Goal: Transaction & Acquisition: Obtain resource

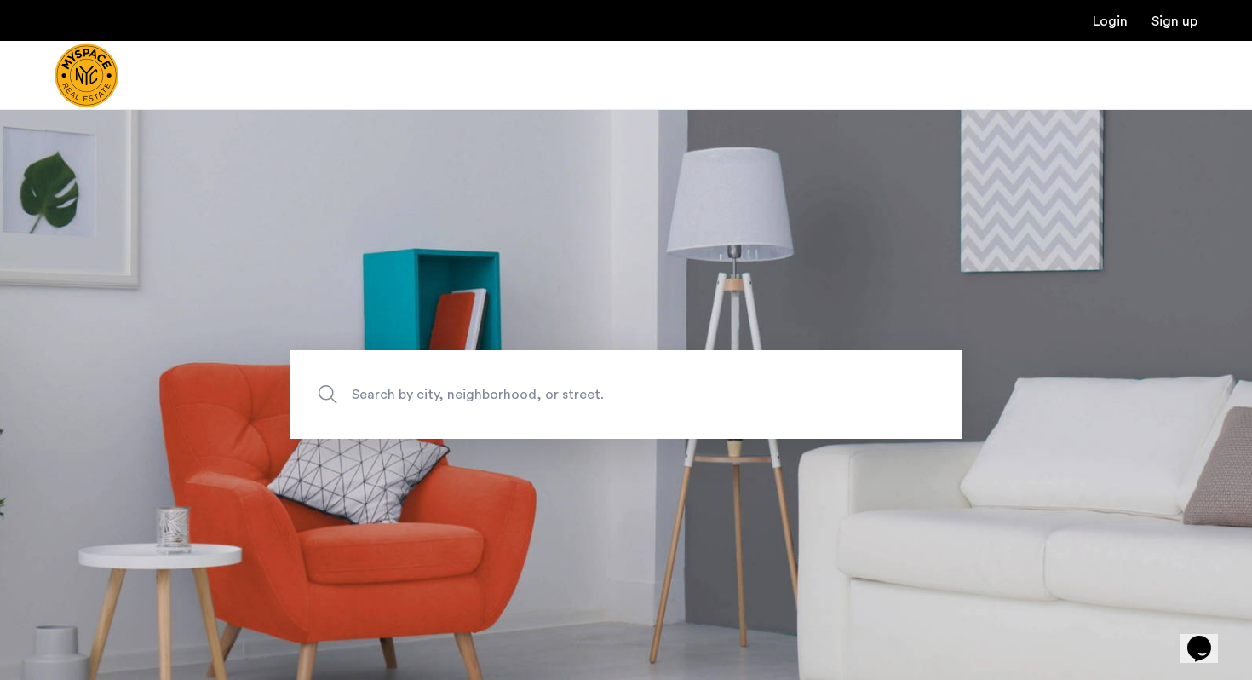
click at [383, 394] on span "Search by city, neighborhood, or street." at bounding box center [587, 394] width 470 height 23
click at [383, 394] on input "Search by city, neighborhood, or street." at bounding box center [627, 394] width 672 height 89
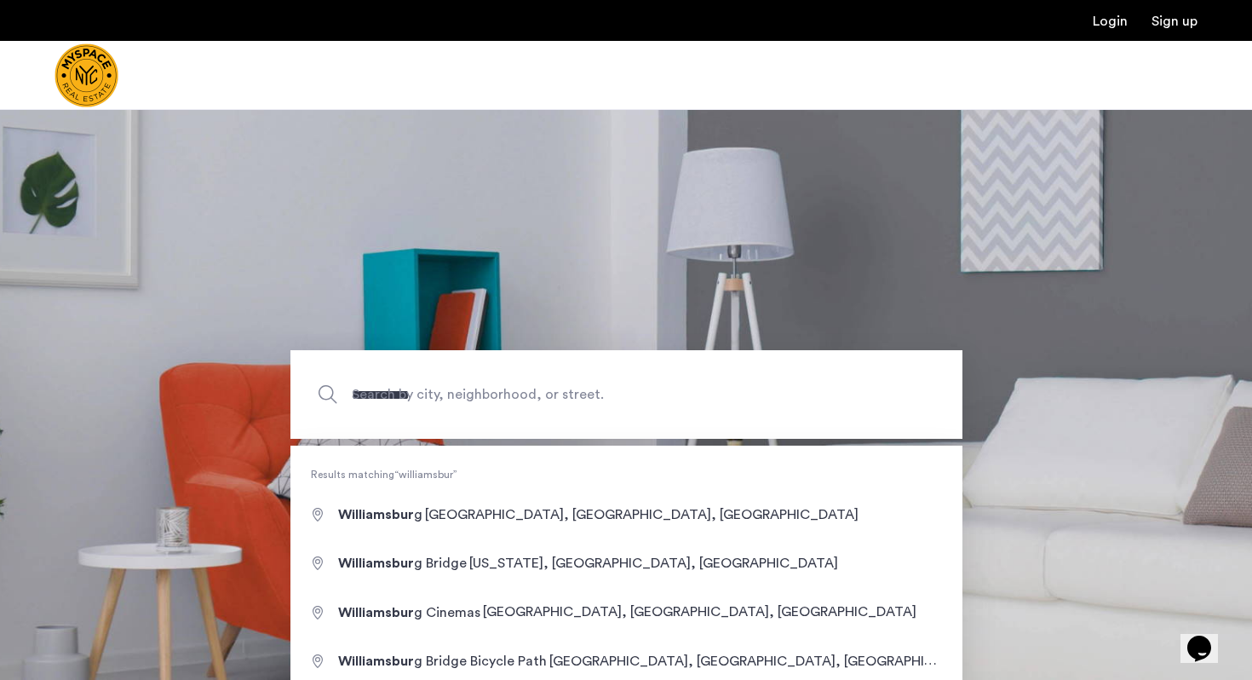
type input "**********"
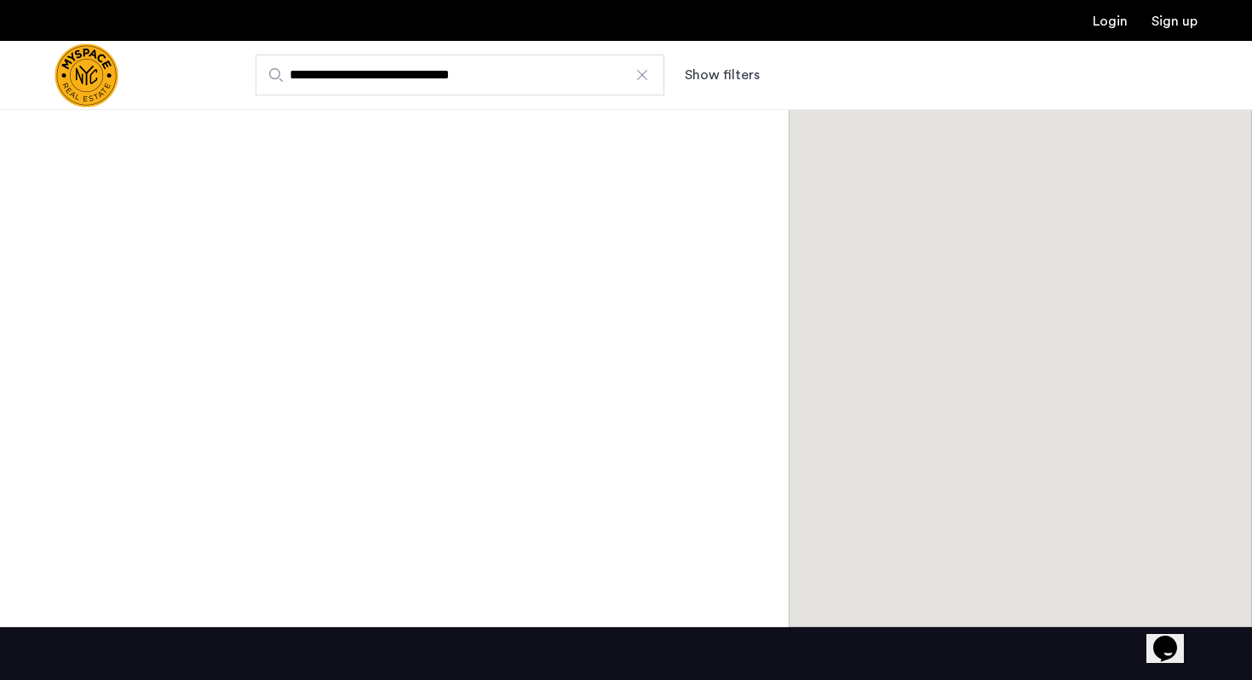
scroll to position [139, 0]
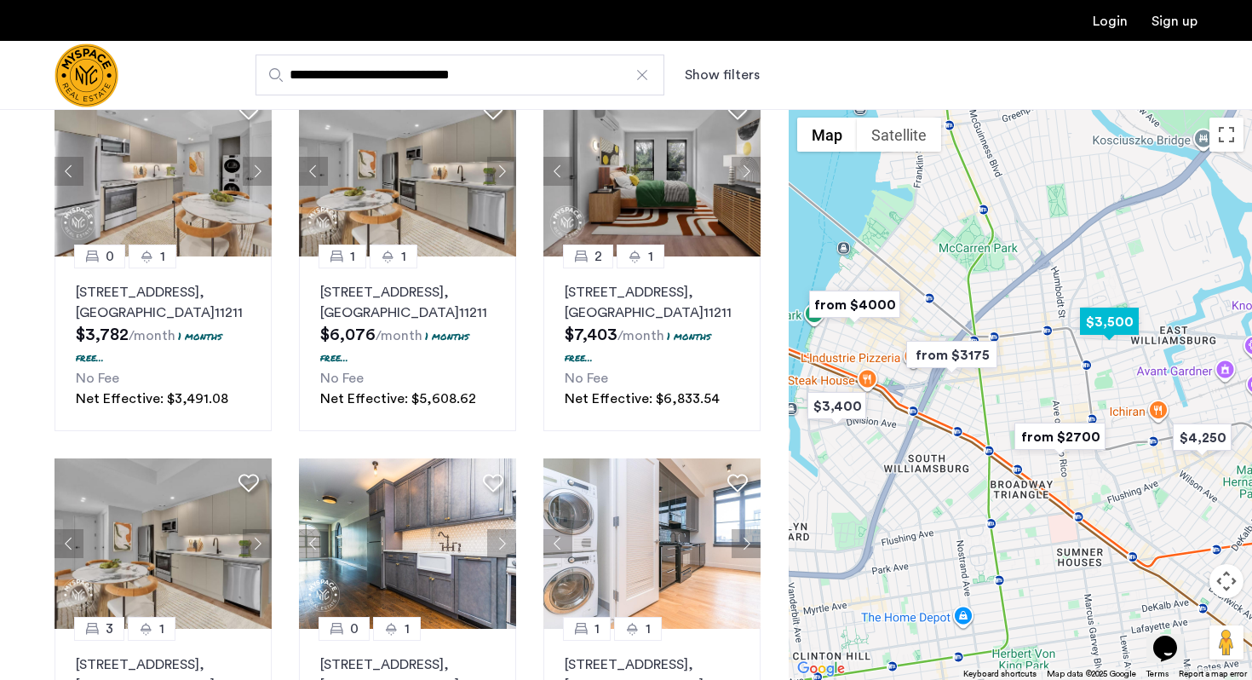
click at [1103, 325] on img "$3,500" at bounding box center [1110, 321] width 72 height 38
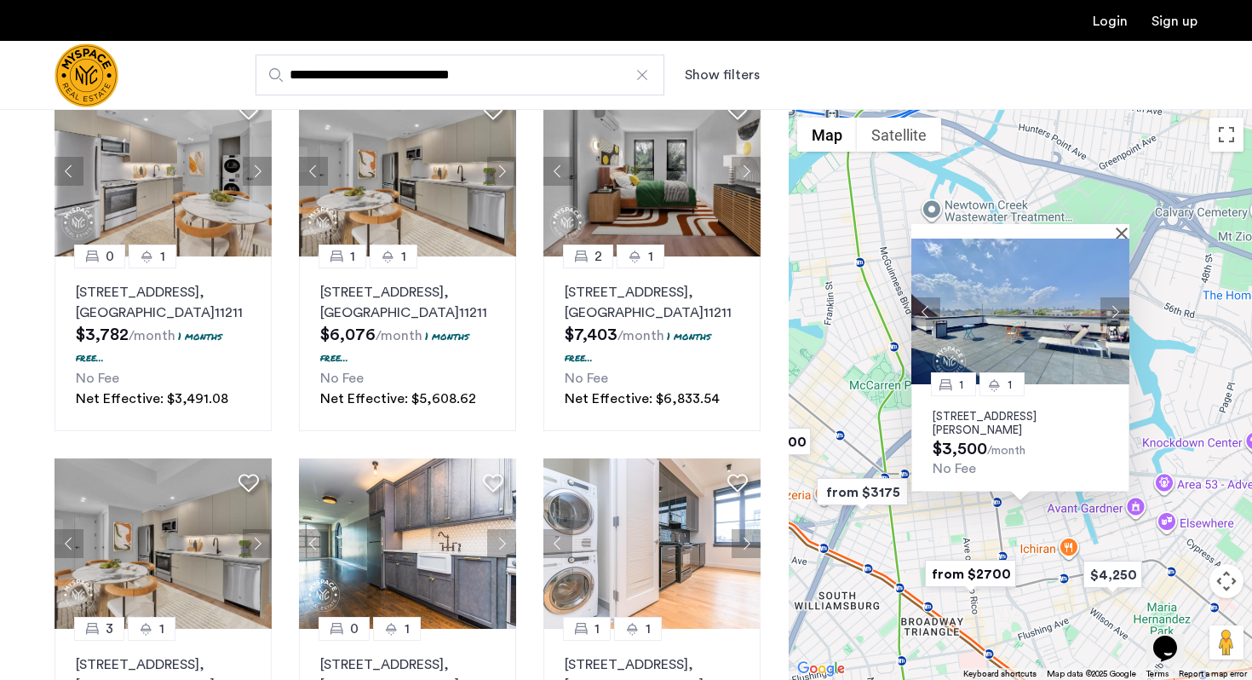
click at [1113, 310] on button "Next apartment" at bounding box center [1115, 311] width 29 height 29
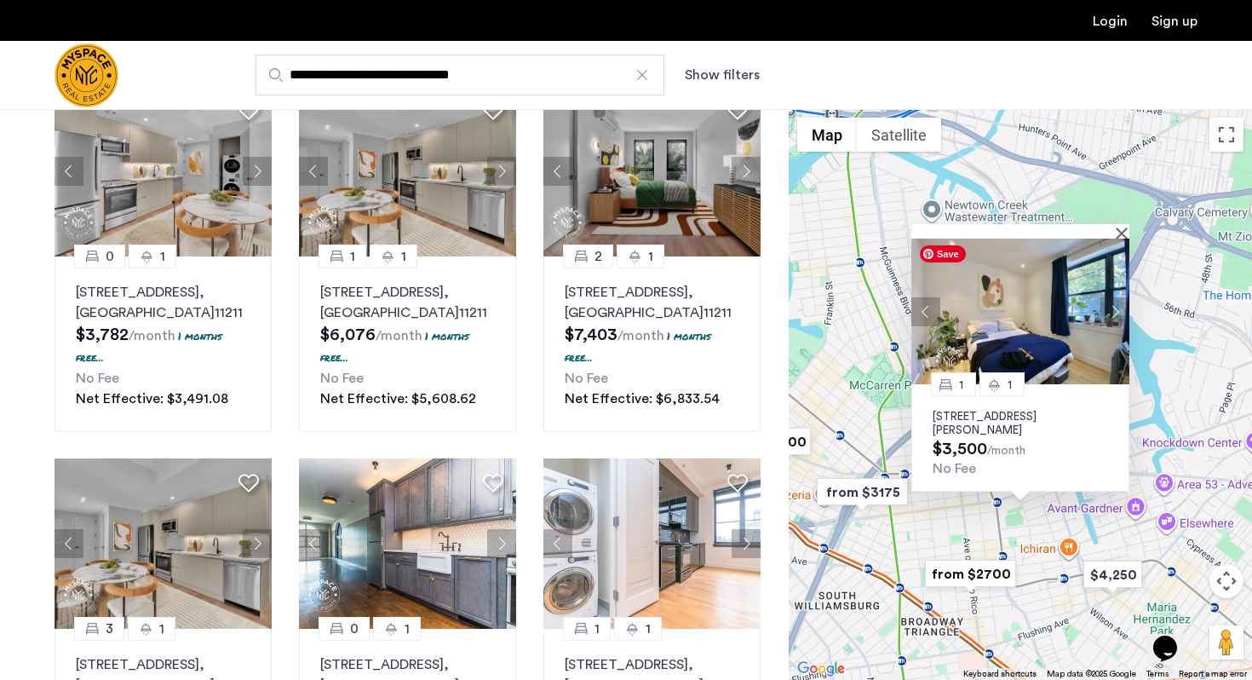
click at [1113, 310] on button "Next apartment" at bounding box center [1115, 311] width 29 height 29
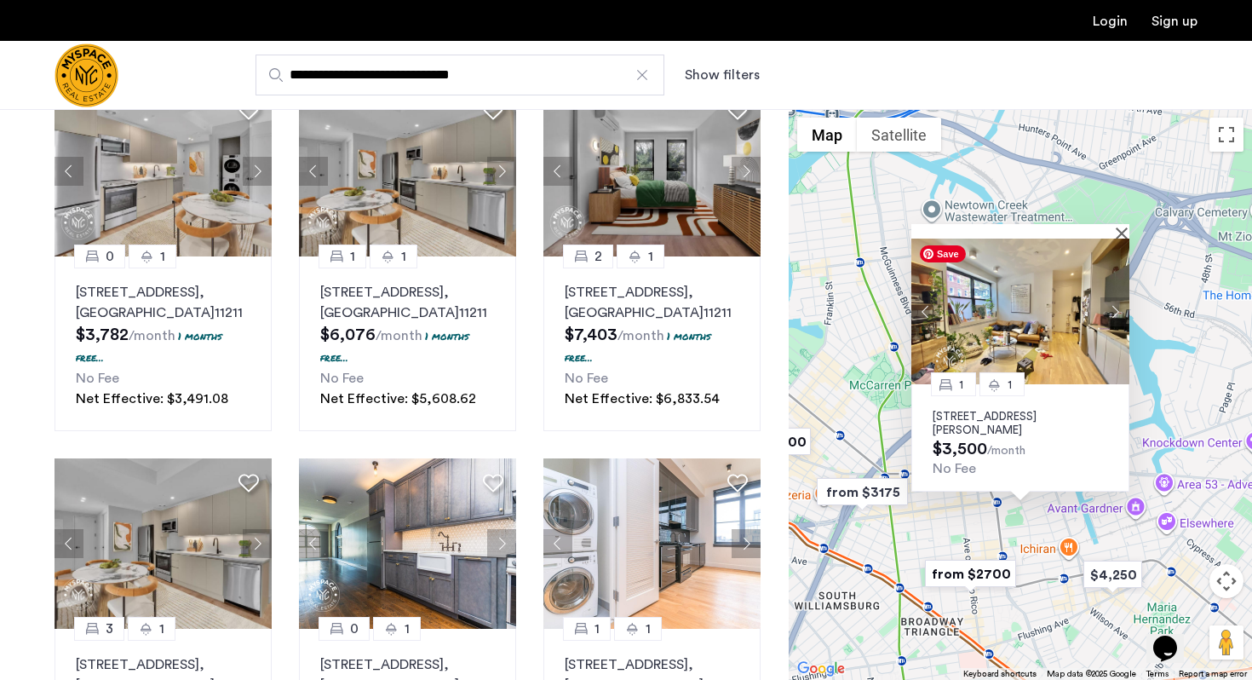
click at [1113, 310] on button "Next apartment" at bounding box center [1115, 311] width 29 height 29
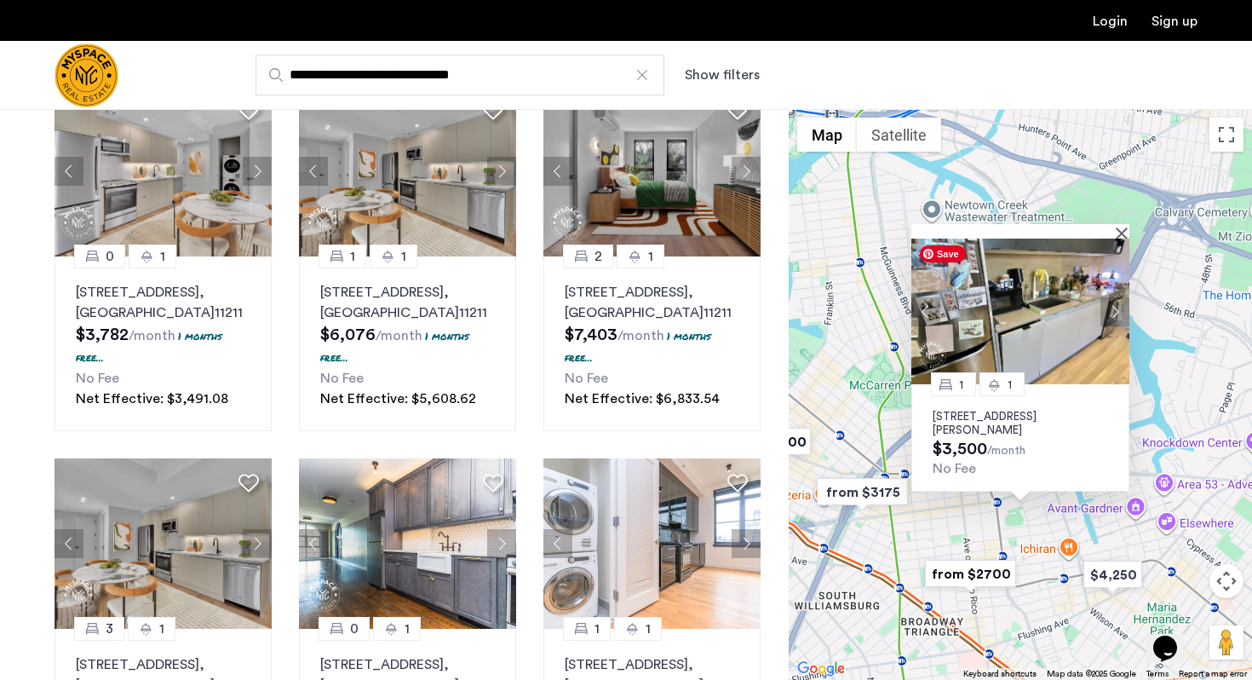
click at [1113, 310] on button "Next apartment" at bounding box center [1115, 311] width 29 height 29
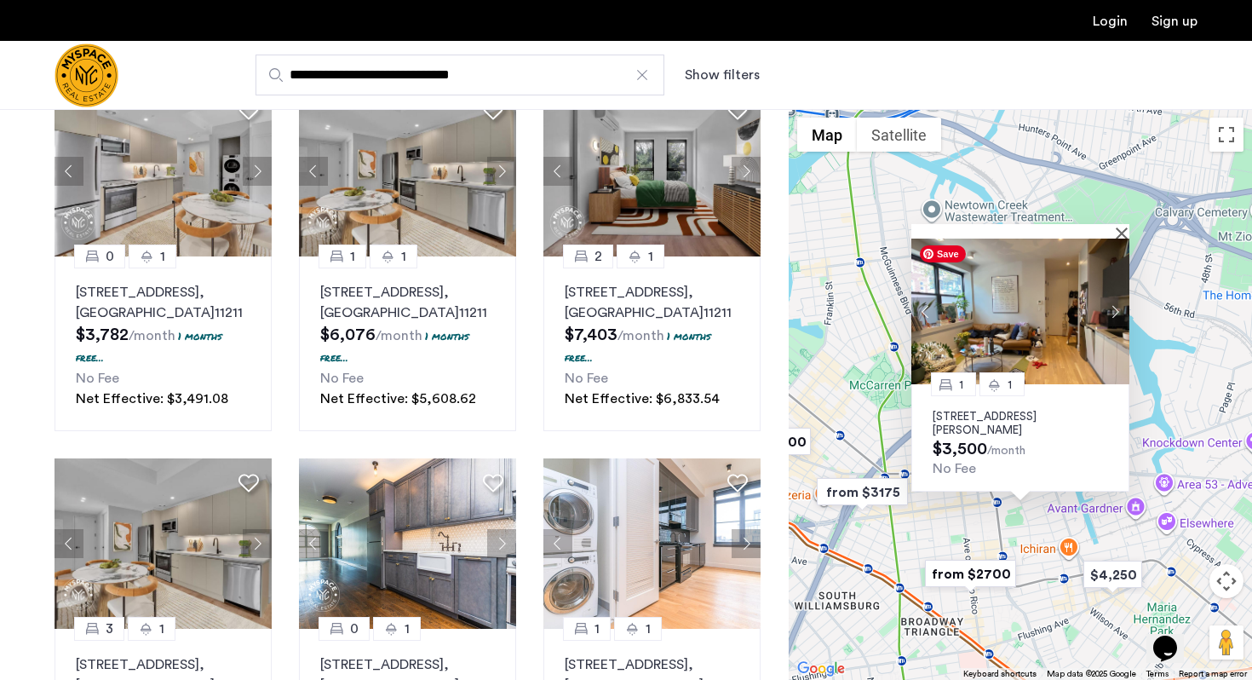
click at [1113, 310] on button "Next apartment" at bounding box center [1115, 311] width 29 height 29
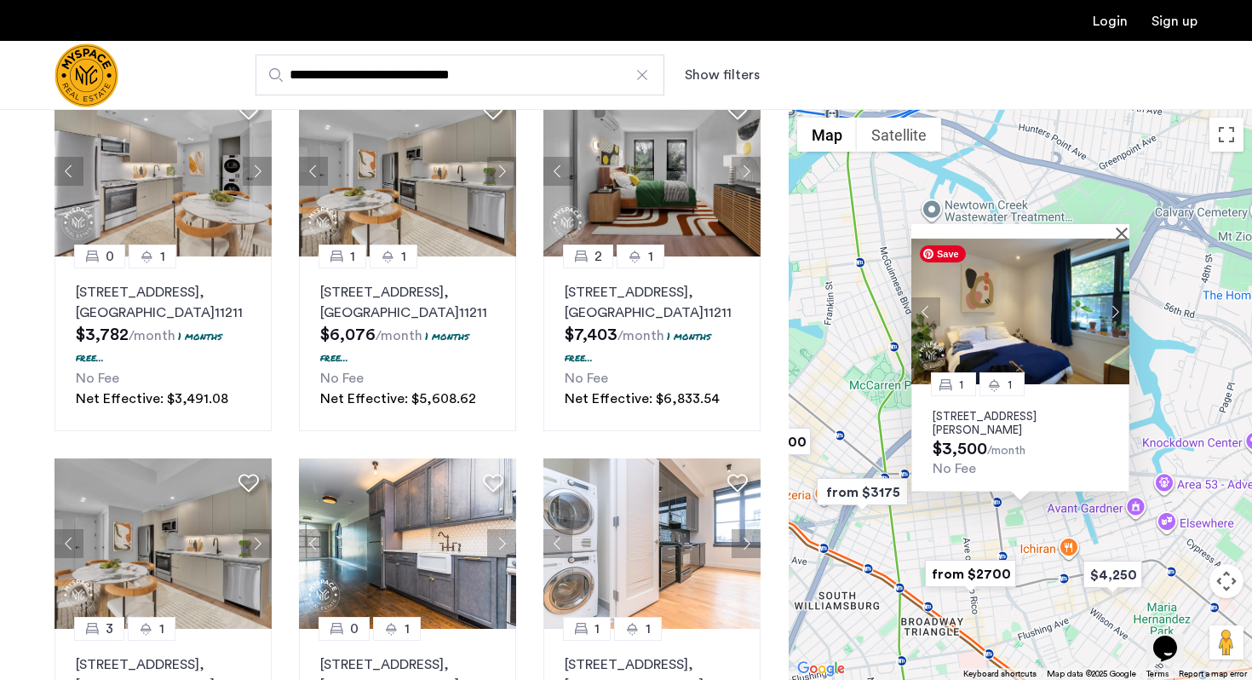
click at [1113, 310] on button "Next apartment" at bounding box center [1115, 311] width 29 height 29
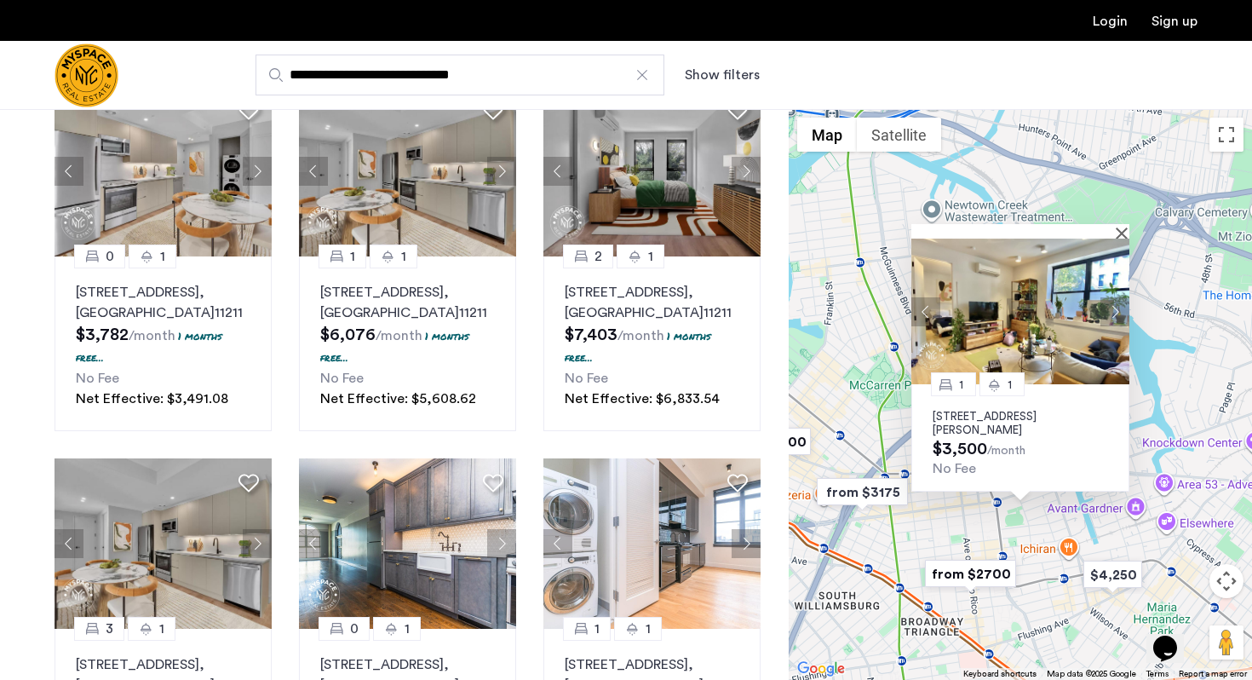
click at [902, 551] on div "1 1 312 Devoe St, Unit 2D, Brooklyn, NY 11211 $3,500 /month No Fee" at bounding box center [1020, 394] width 463 height 571
click at [960, 571] on img "from $2700" at bounding box center [970, 574] width 105 height 38
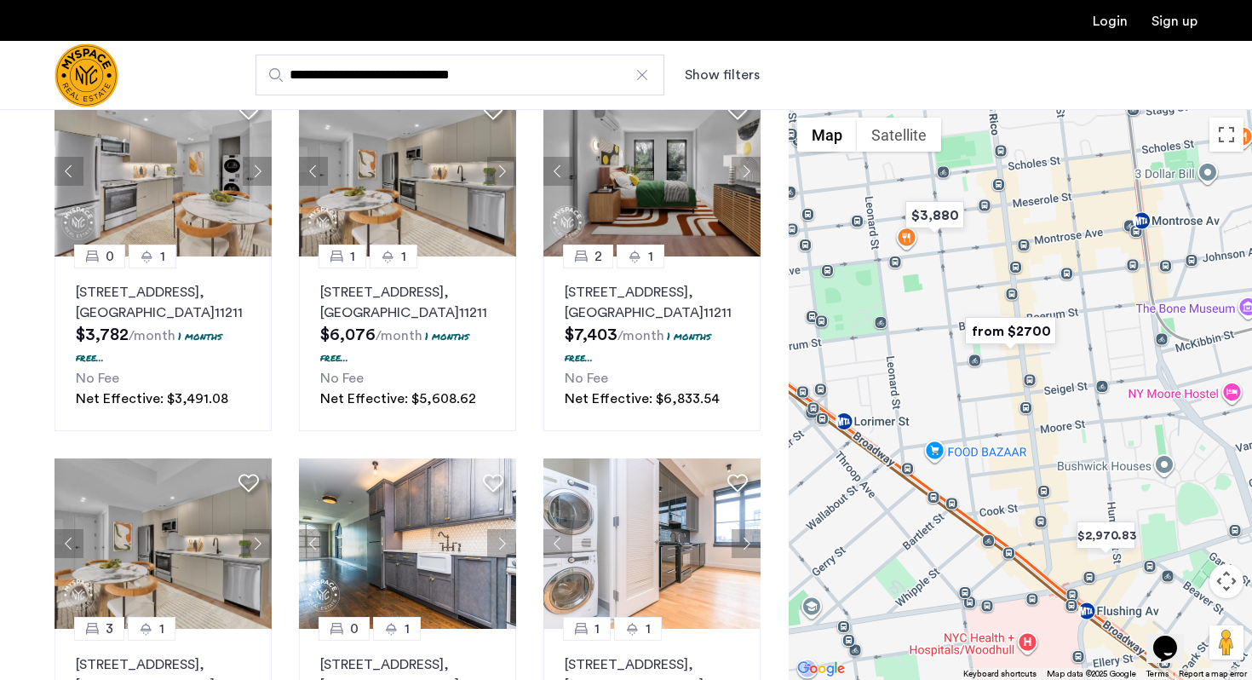
click at [1028, 329] on img "from $2700" at bounding box center [1011, 331] width 105 height 38
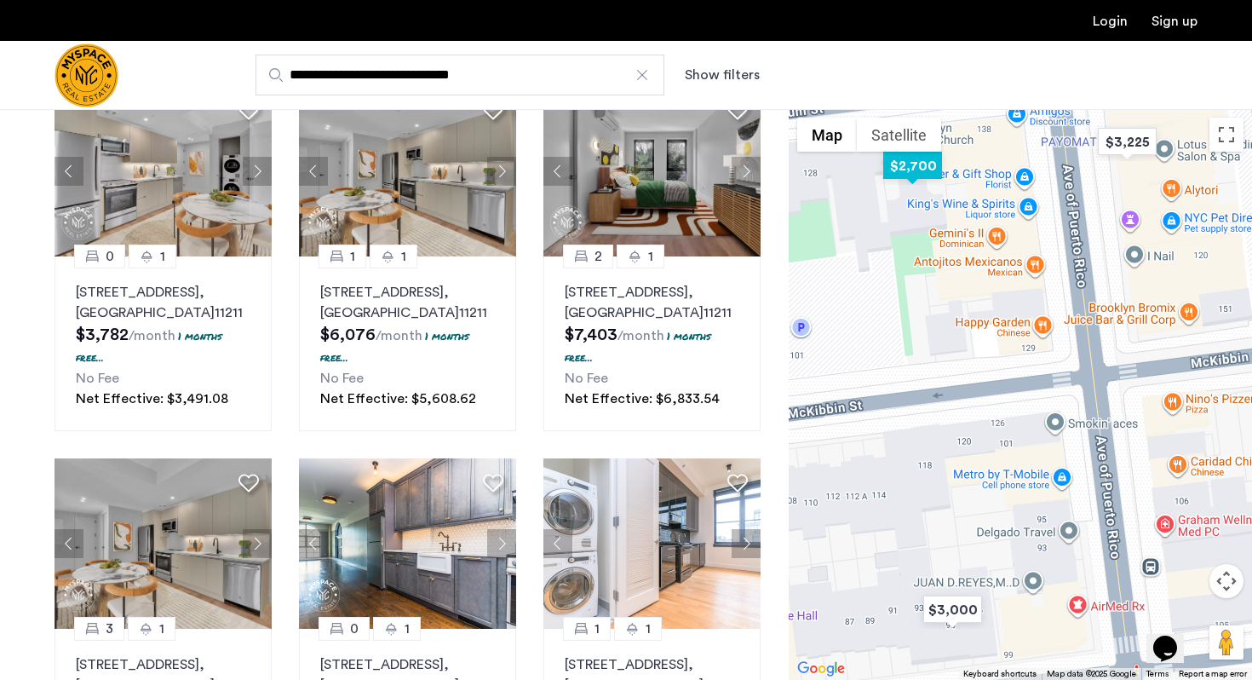
click at [914, 175] on img "$2,700" at bounding box center [913, 166] width 72 height 38
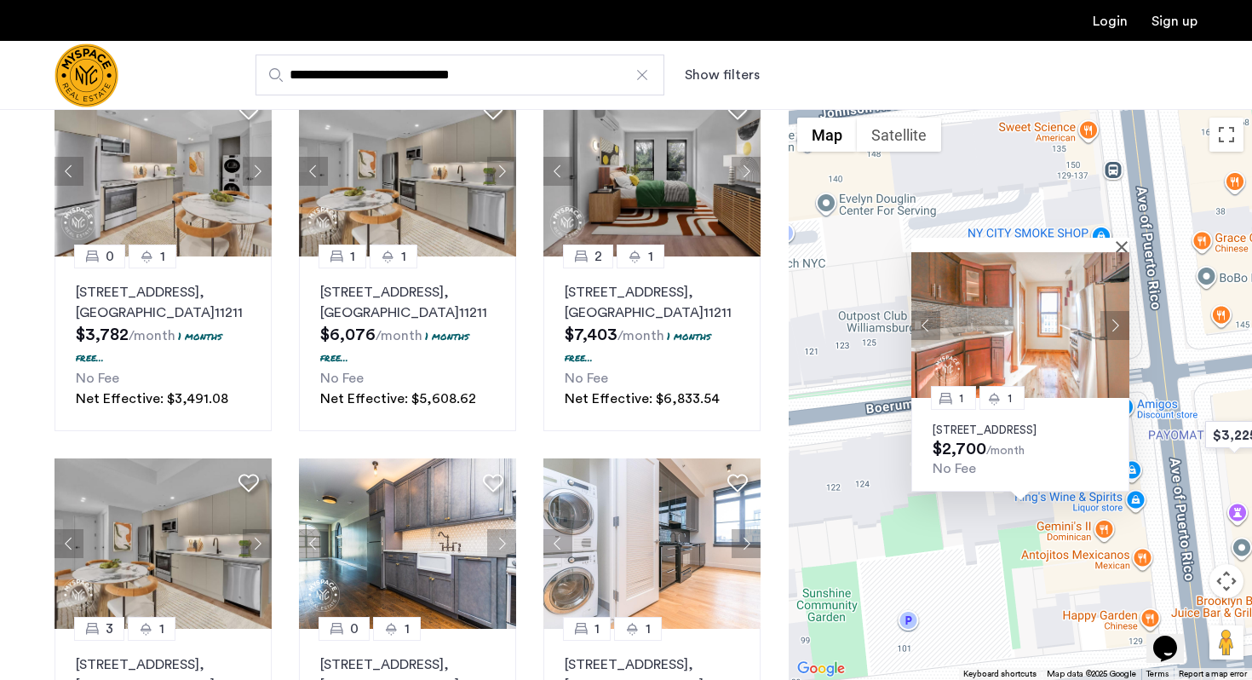
click at [1114, 315] on button "Next apartment" at bounding box center [1115, 325] width 29 height 29
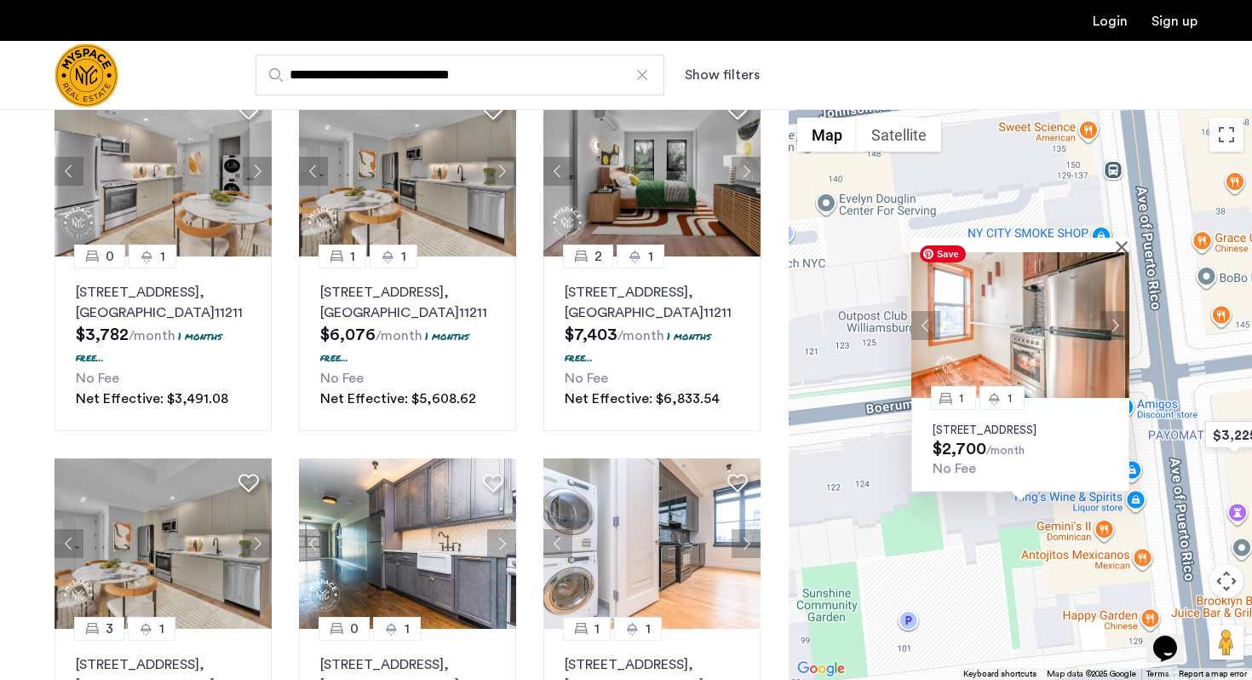
click at [1120, 315] on button "Next apartment" at bounding box center [1115, 325] width 29 height 29
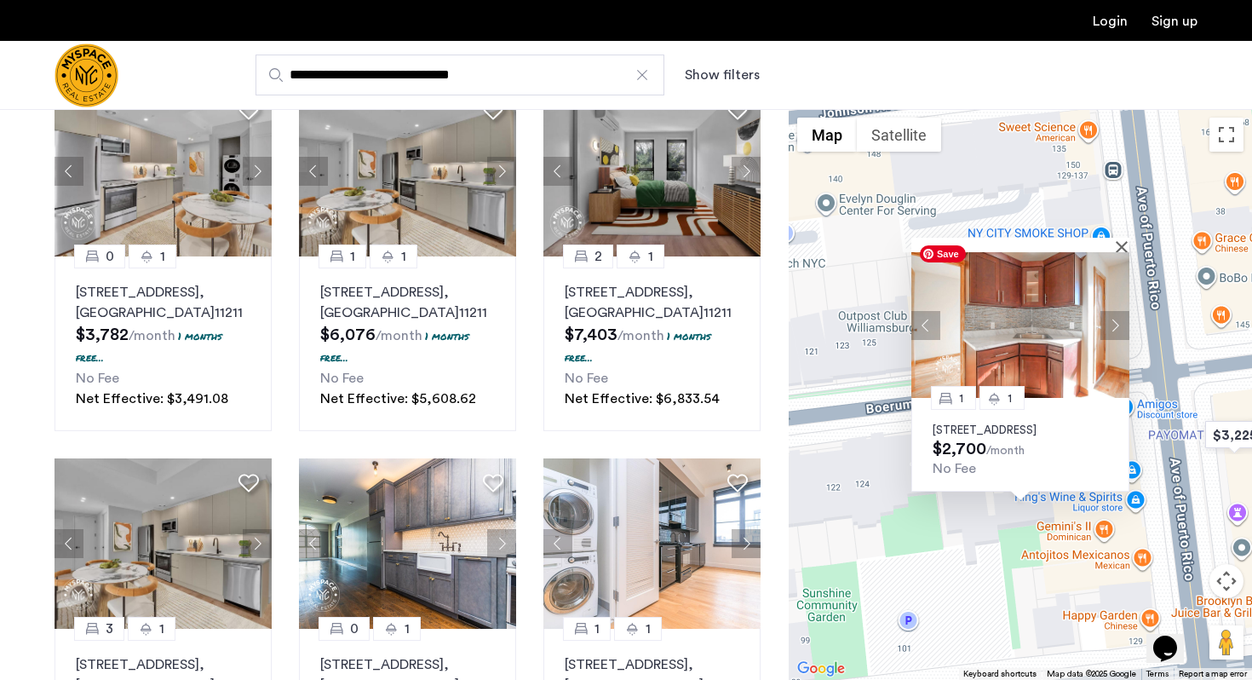
click at [1120, 315] on button "Next apartment" at bounding box center [1115, 325] width 29 height 29
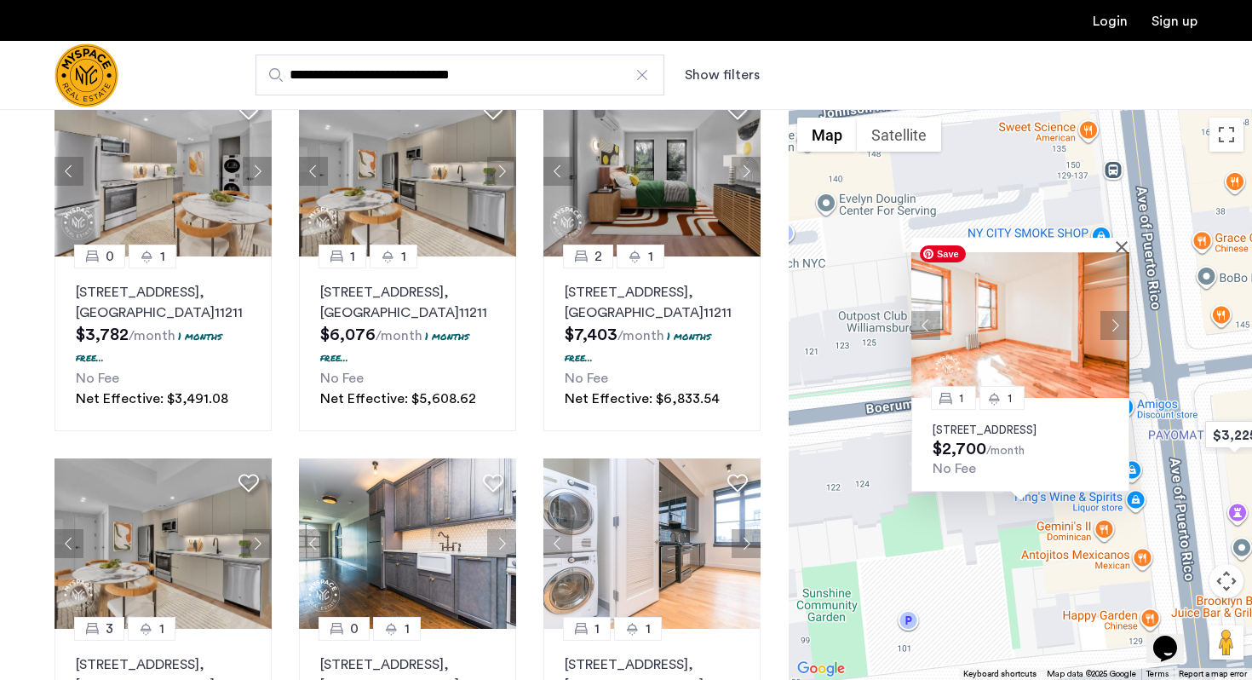
click at [1120, 315] on button "Next apartment" at bounding box center [1115, 325] width 29 height 29
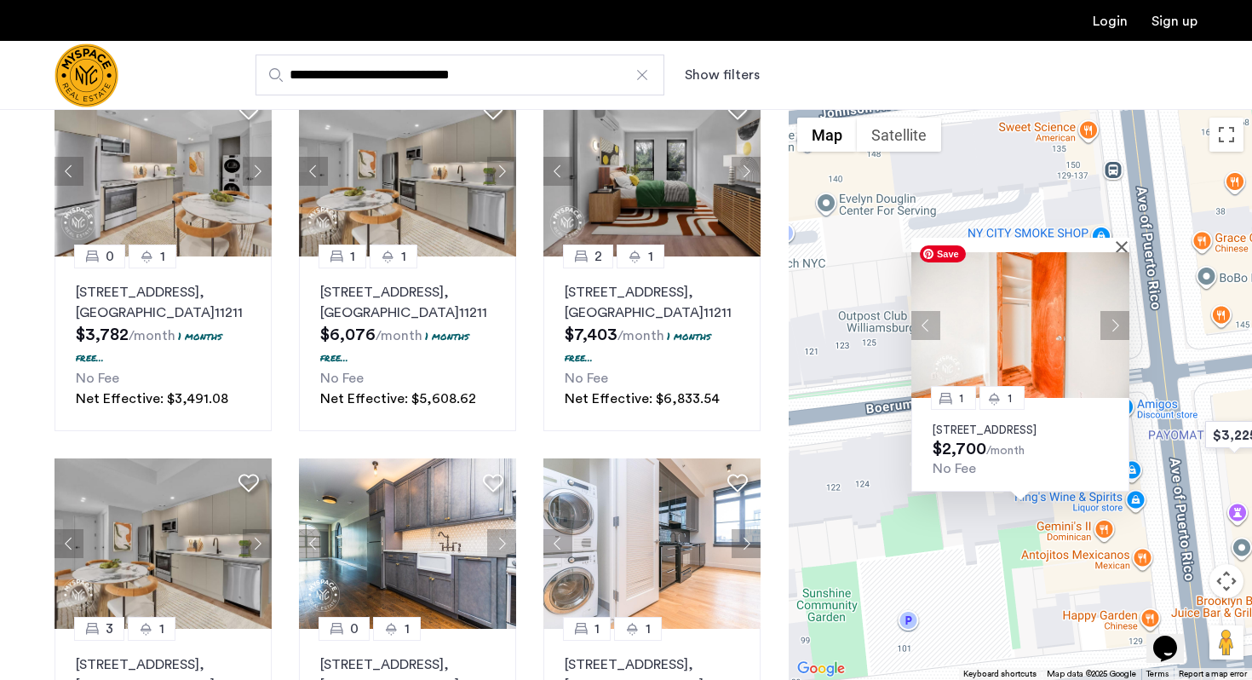
click at [1120, 315] on button "Next apartment" at bounding box center [1115, 325] width 29 height 29
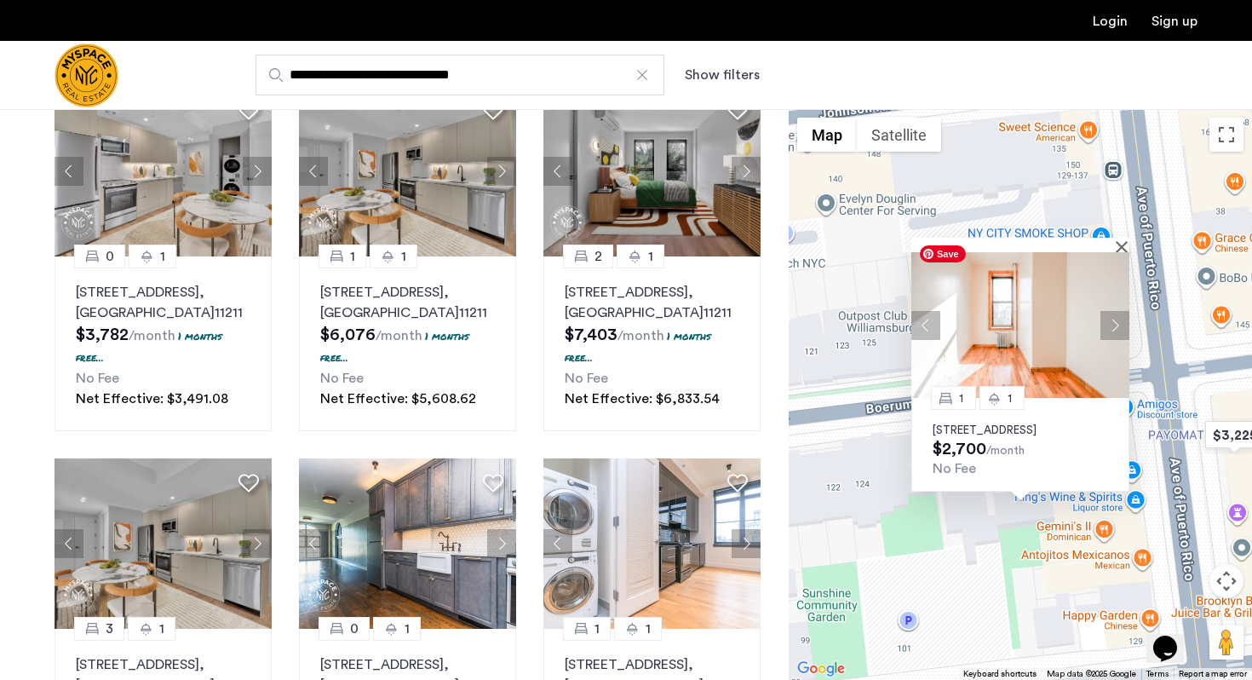
click at [1120, 315] on button "Next apartment" at bounding box center [1115, 325] width 29 height 29
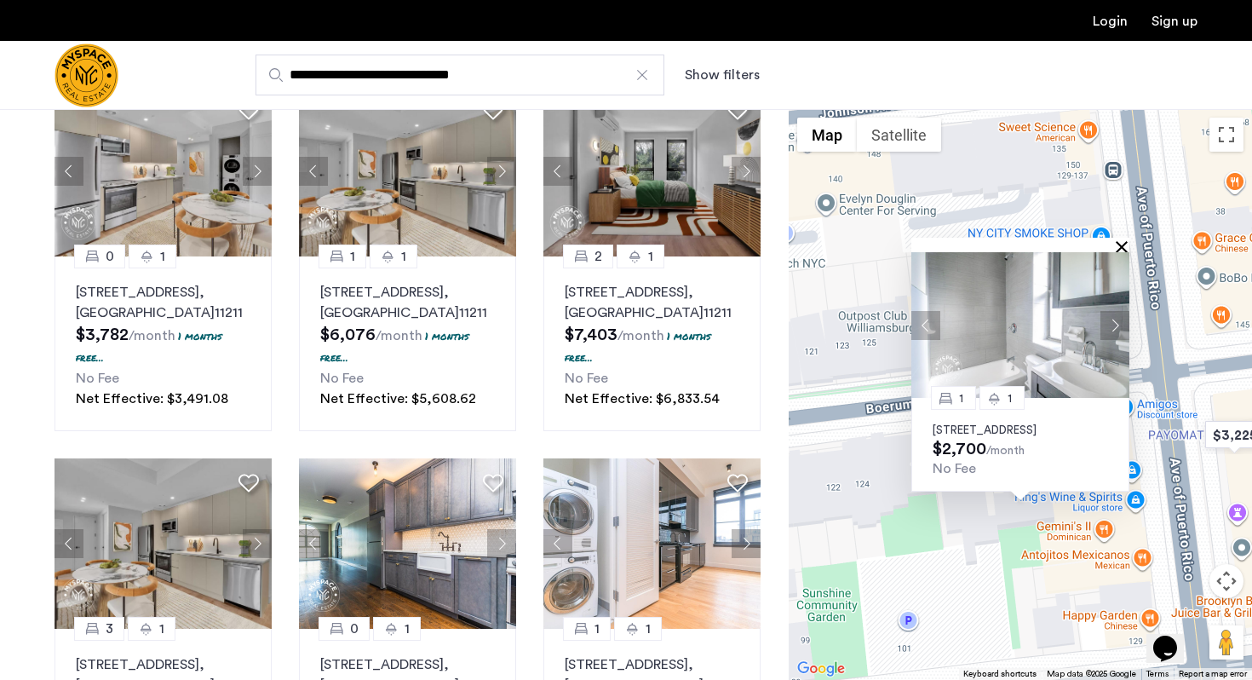
click at [1125, 240] on button "Close" at bounding box center [1126, 246] width 12 height 12
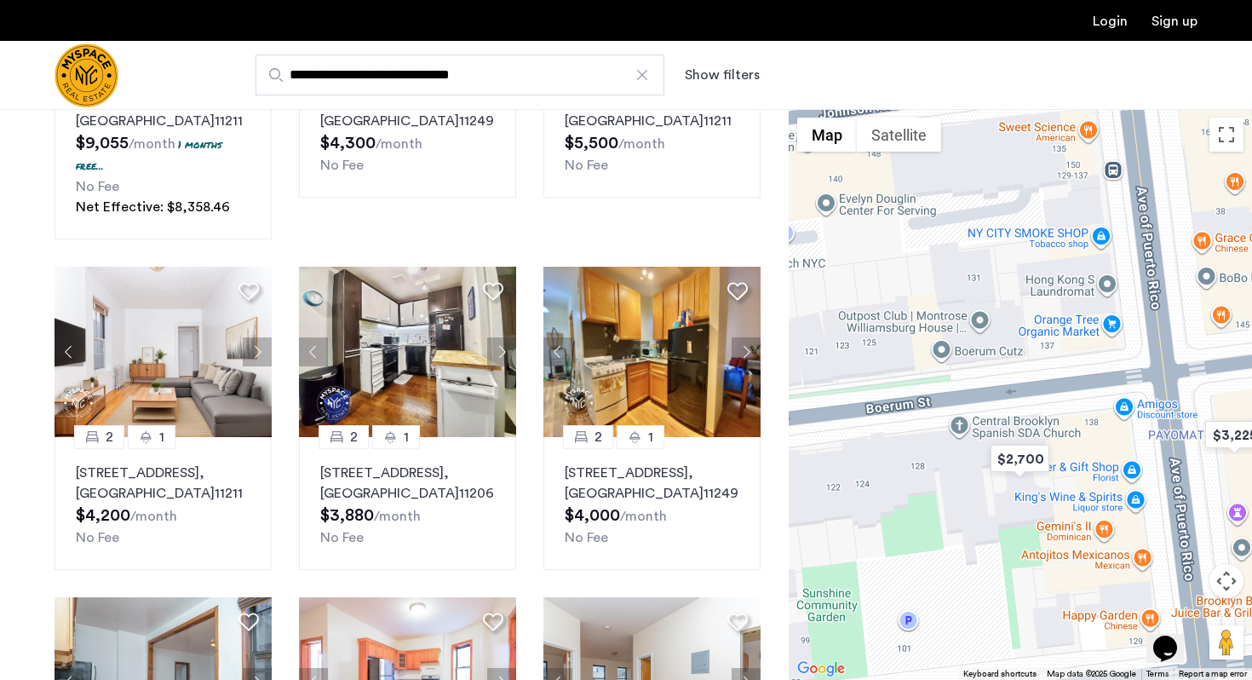
scroll to position [705, 0]
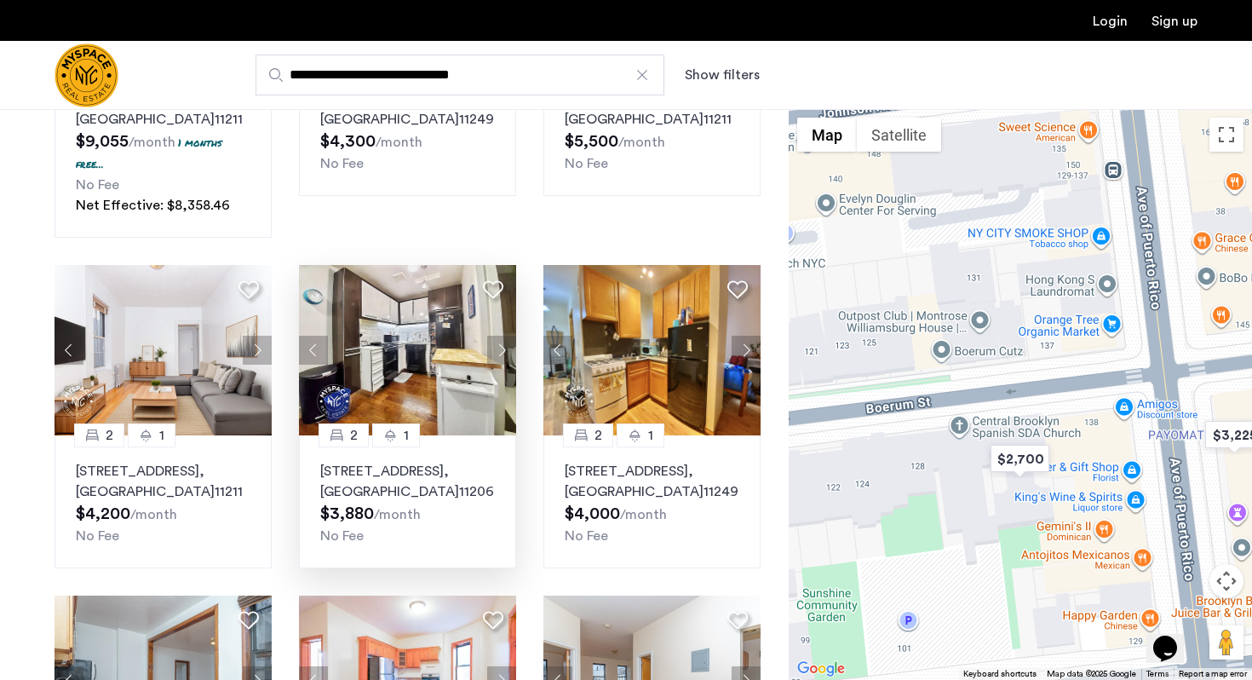
click at [469, 531] on div "No Fee" at bounding box center [407, 536] width 175 height 20
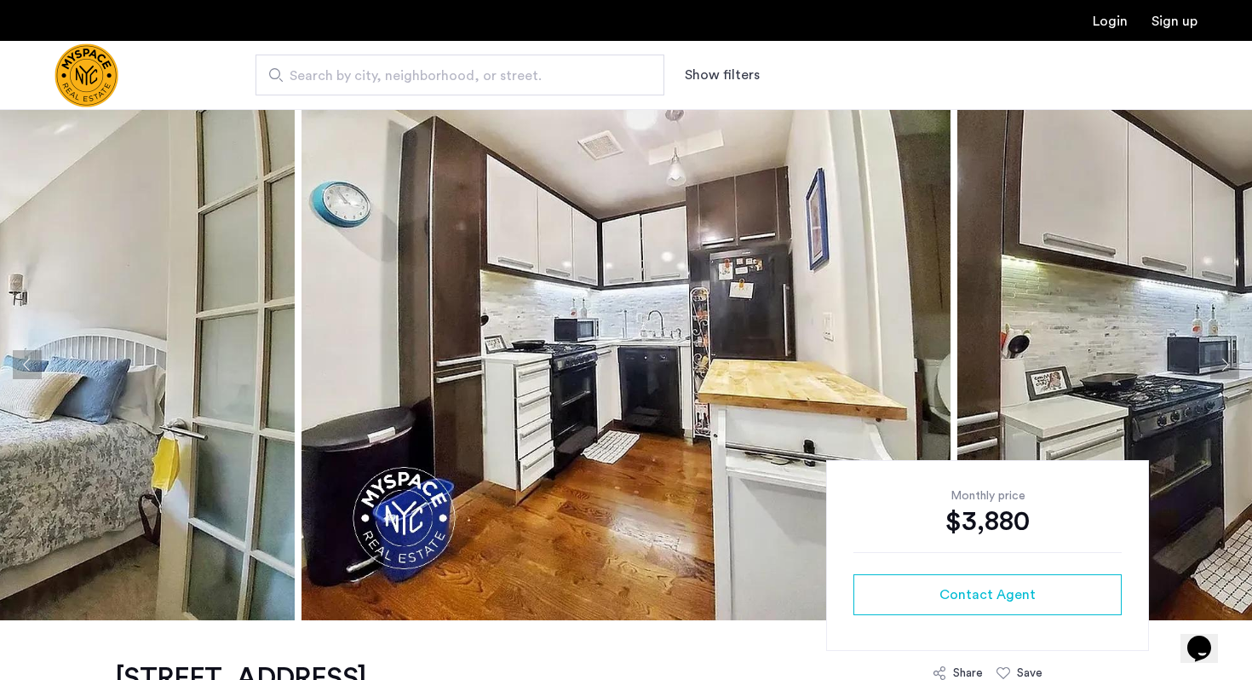
click at [1229, 354] on button "Next apartment" at bounding box center [1225, 364] width 29 height 29
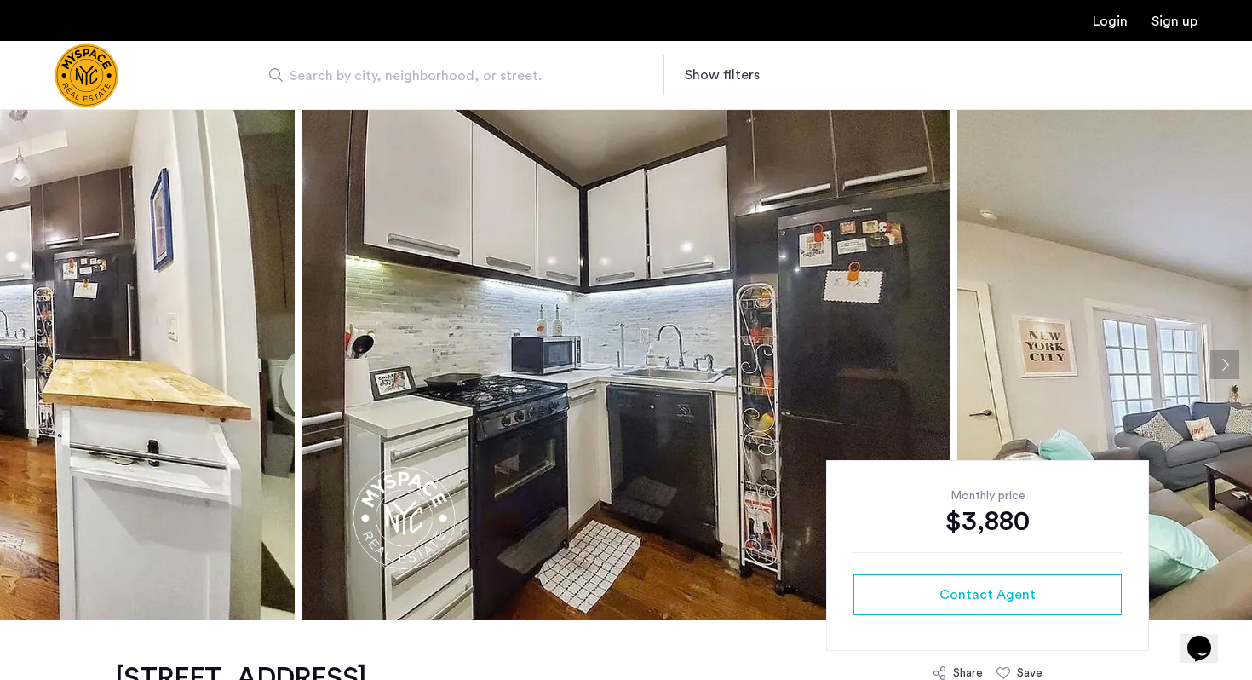
click at [1229, 354] on button "Next apartment" at bounding box center [1225, 364] width 29 height 29
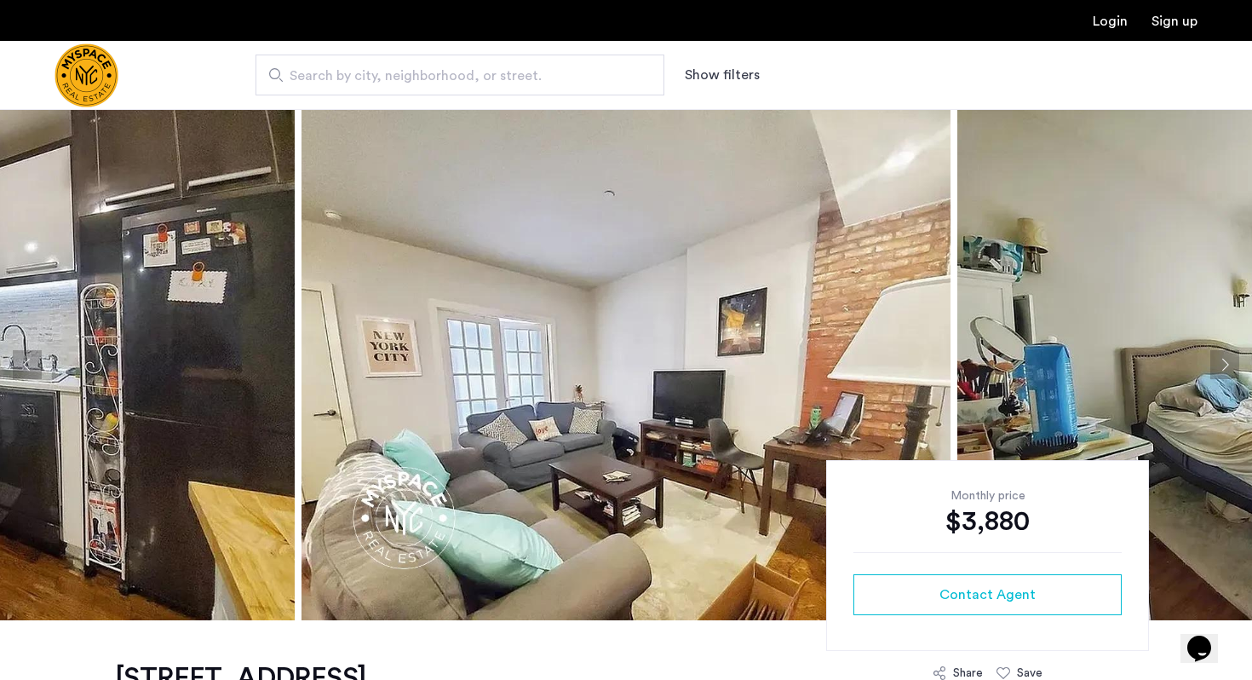
click at [1229, 354] on button "Next apartment" at bounding box center [1225, 364] width 29 height 29
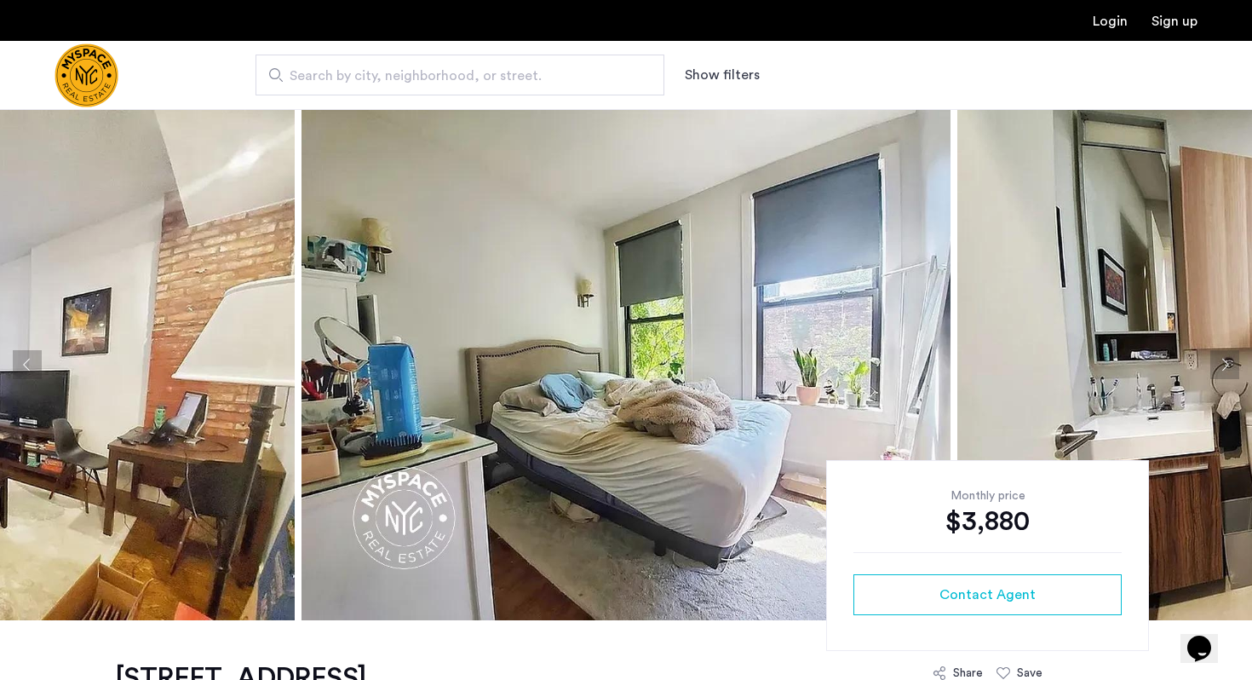
click at [1229, 354] on button "Next apartment" at bounding box center [1225, 364] width 29 height 29
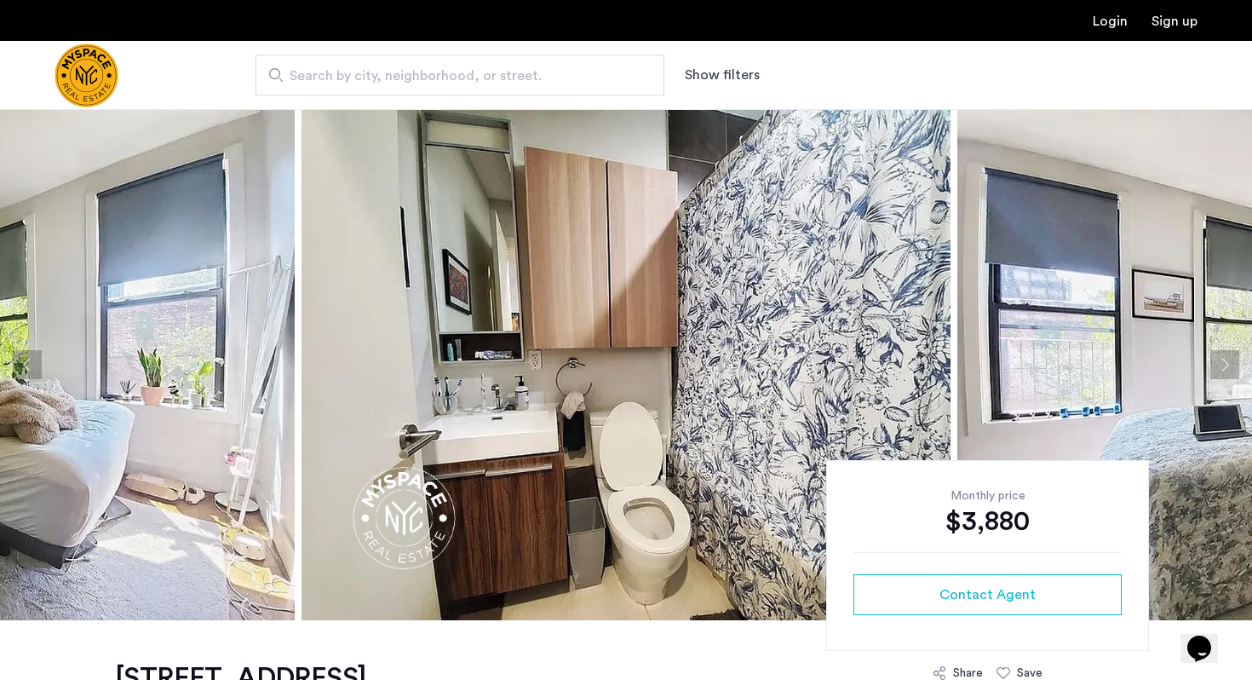
click at [1229, 354] on button "Next apartment" at bounding box center [1225, 364] width 29 height 29
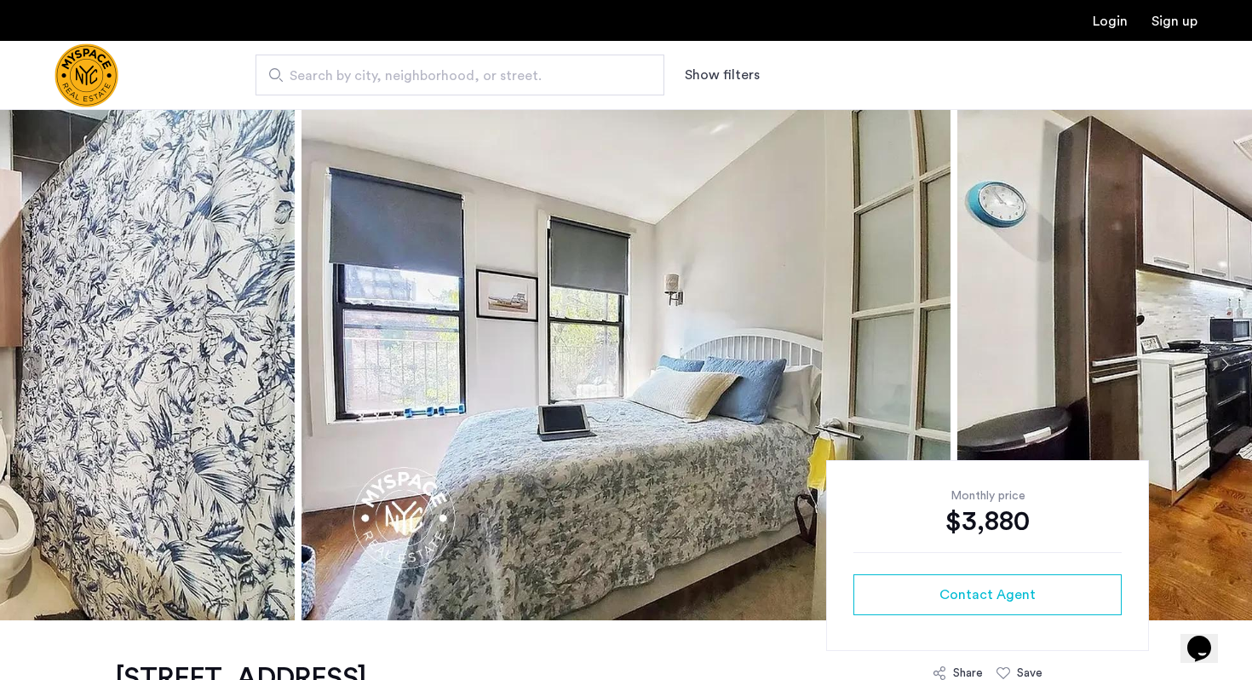
click at [1229, 354] on button "Next apartment" at bounding box center [1225, 364] width 29 height 29
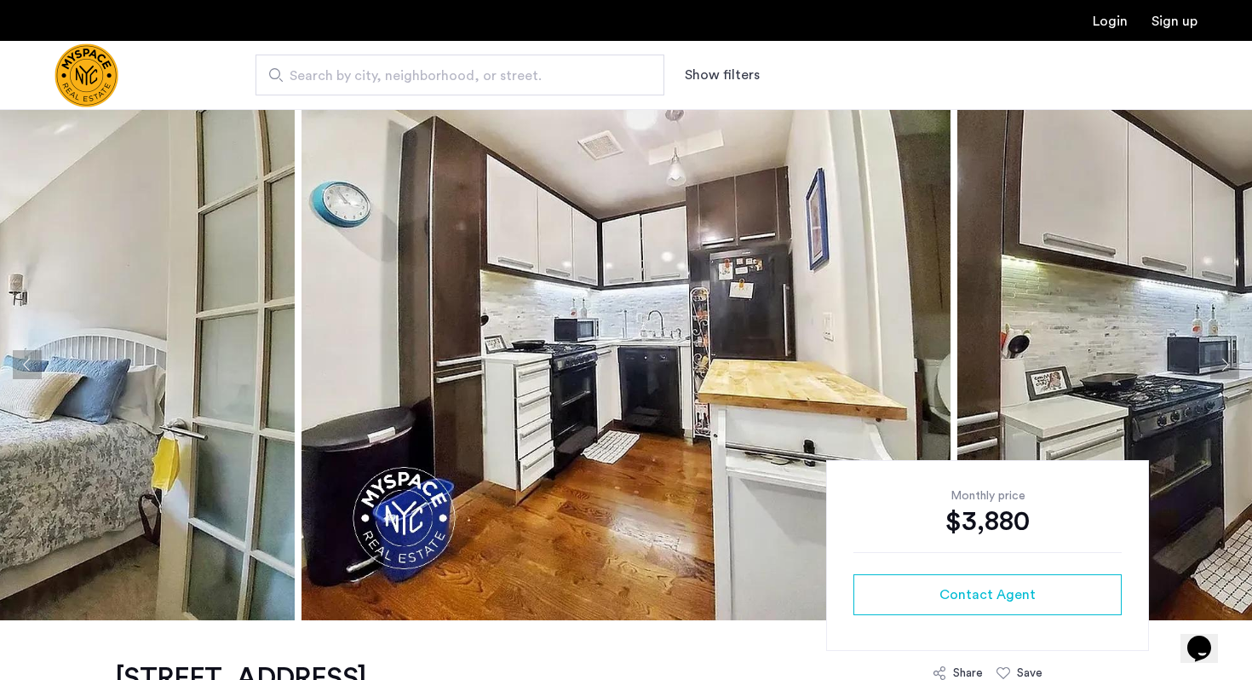
click at [1229, 354] on button "Next apartment" at bounding box center [1225, 364] width 29 height 29
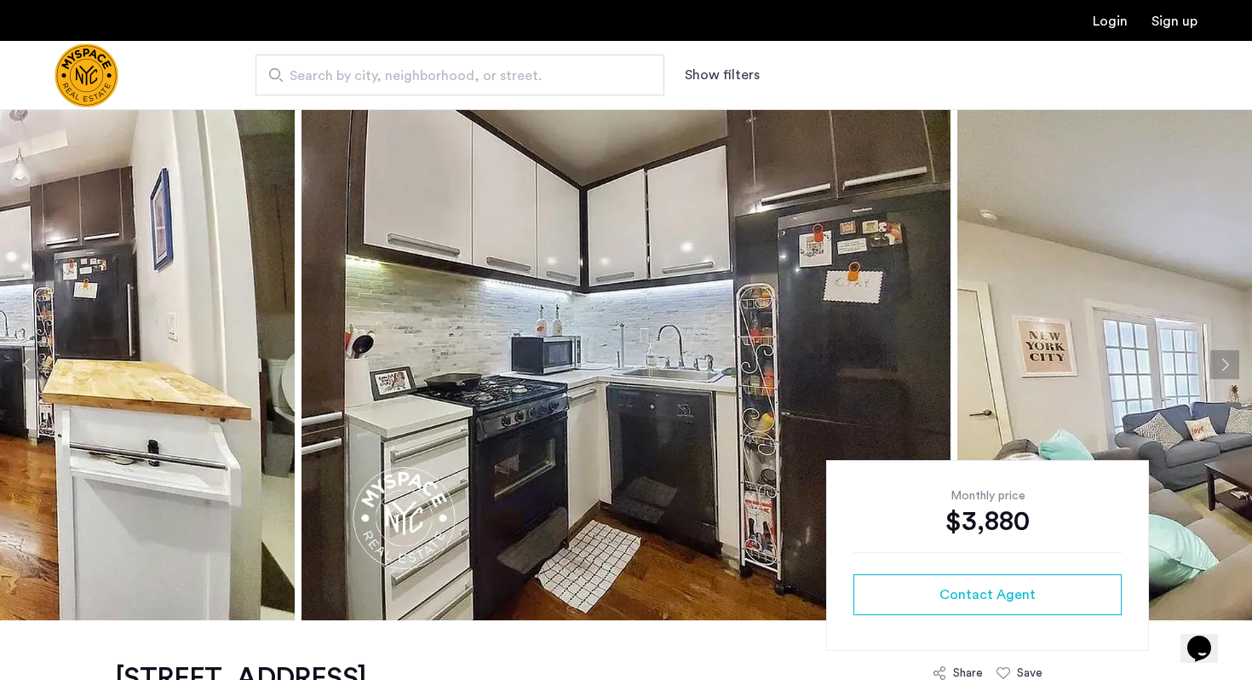
click at [1229, 354] on button "Next apartment" at bounding box center [1225, 364] width 29 height 29
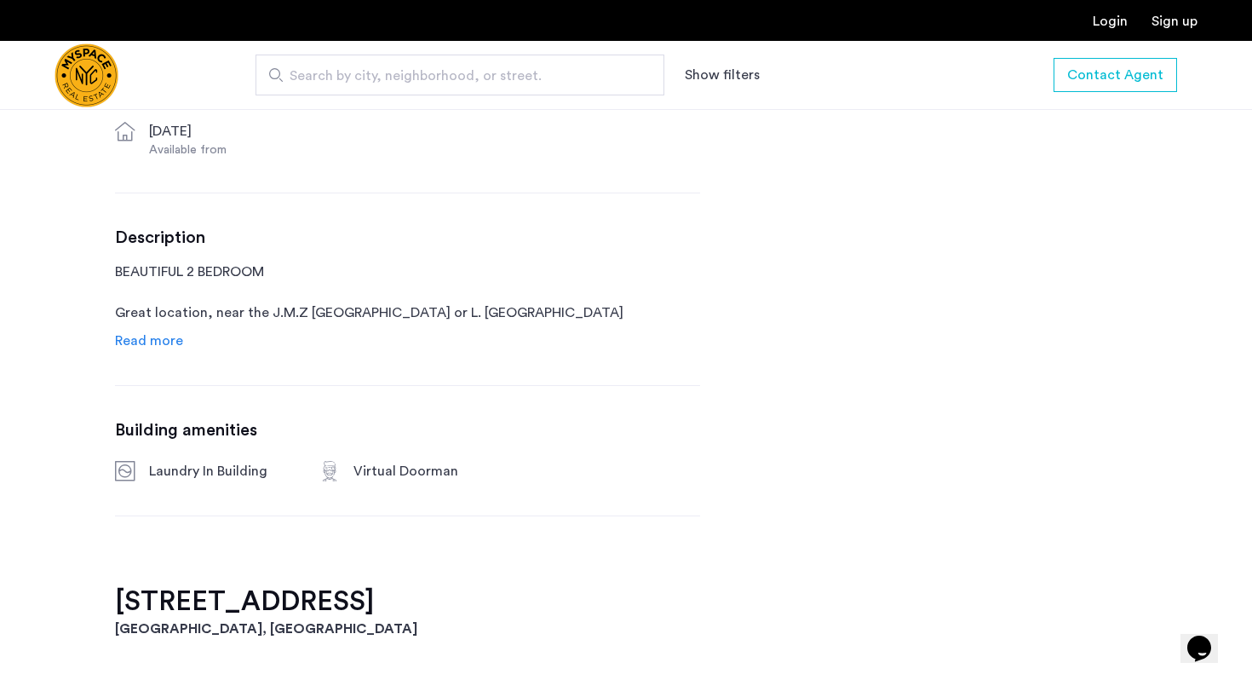
scroll to position [782, 0]
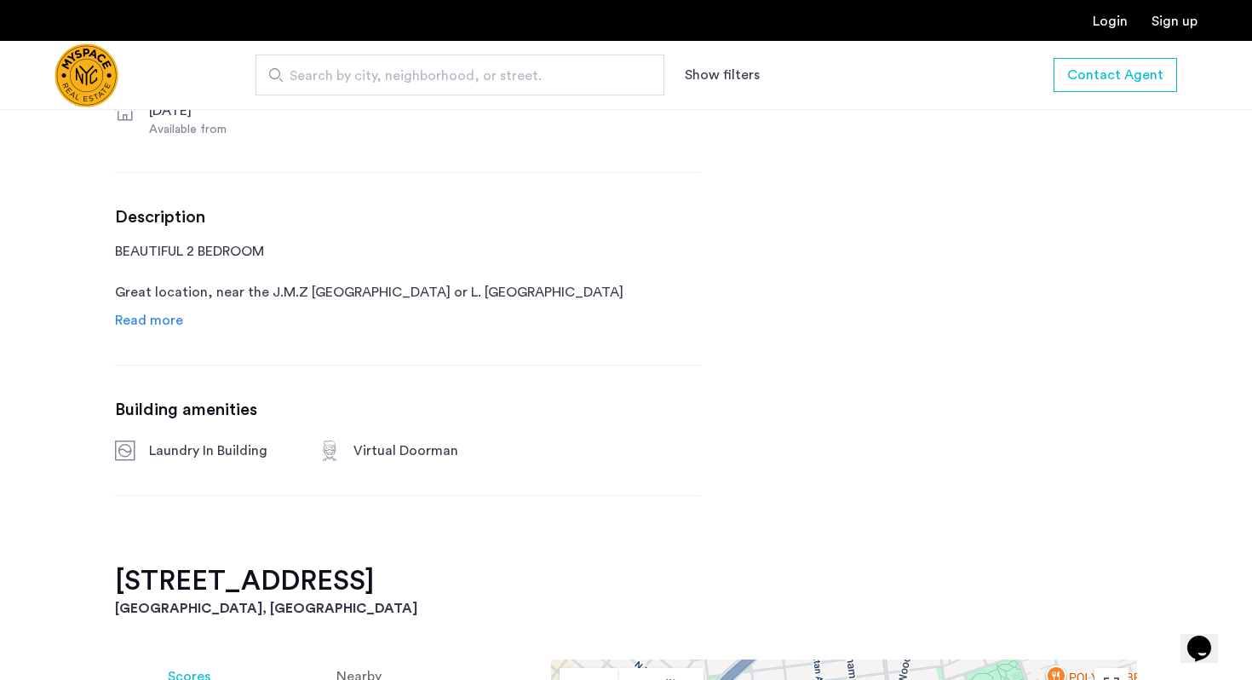
click at [155, 322] on span "Read more" at bounding box center [149, 321] width 68 height 14
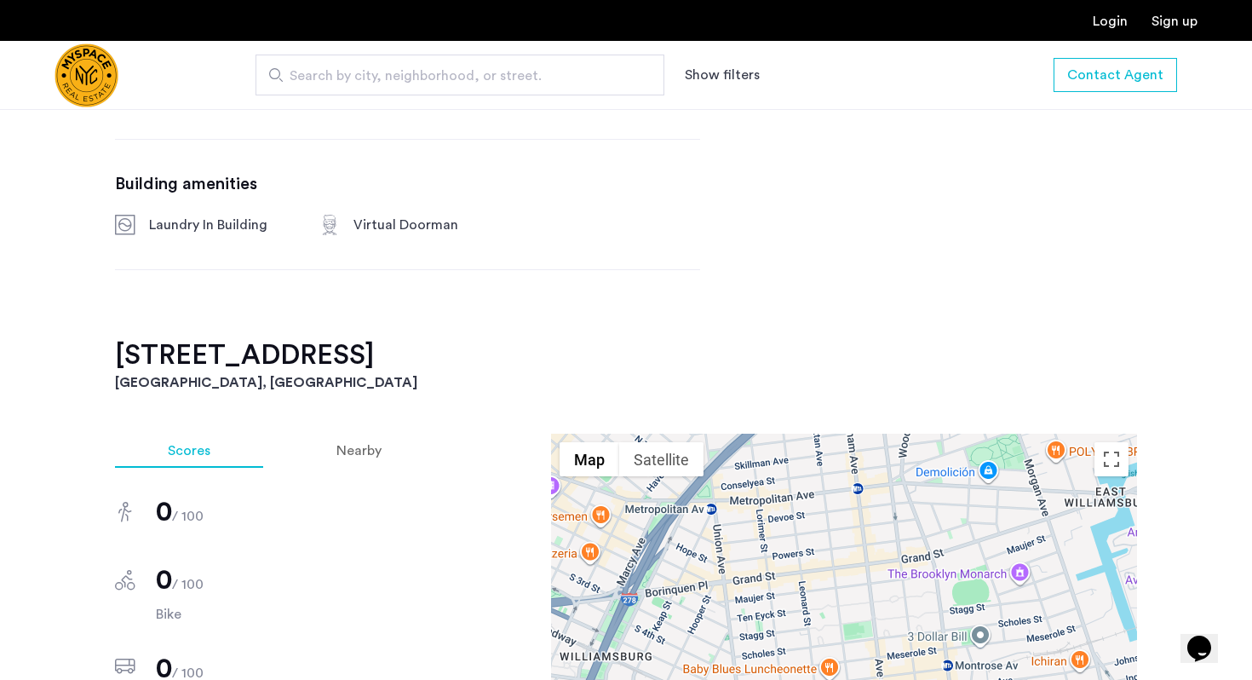
scroll to position [1213, 0]
click at [95, 83] on img "Cazamio Logo" at bounding box center [87, 75] width 64 height 64
